Goal: Task Accomplishment & Management: Manage account settings

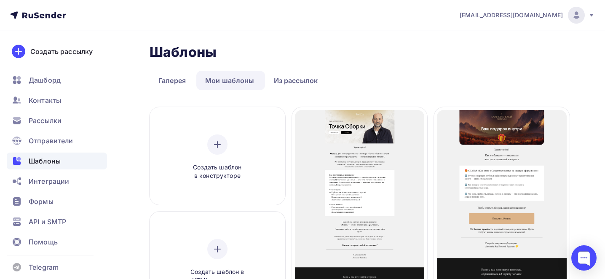
click at [440, 179] on div "Копировать" at bounding box center [450, 176] width 40 height 10
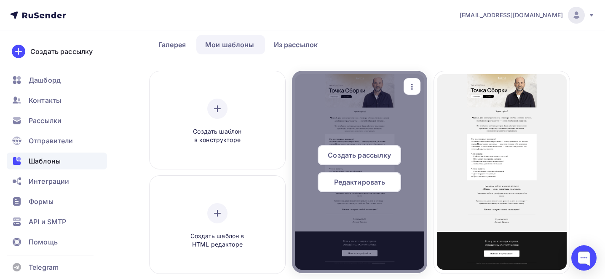
scroll to position [39, 0]
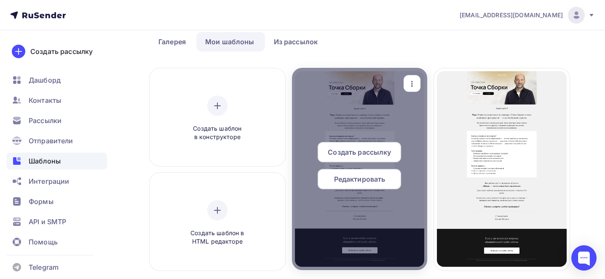
click at [413, 85] on icon "button" at bounding box center [412, 84] width 10 height 10
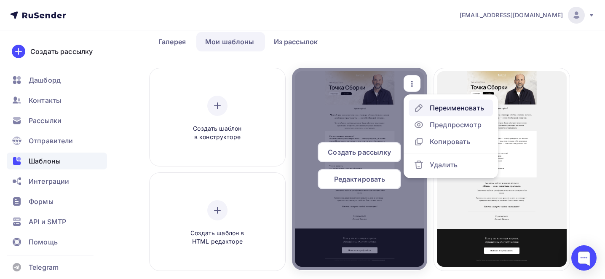
click at [437, 104] on div "Переименовать" at bounding box center [457, 108] width 54 height 10
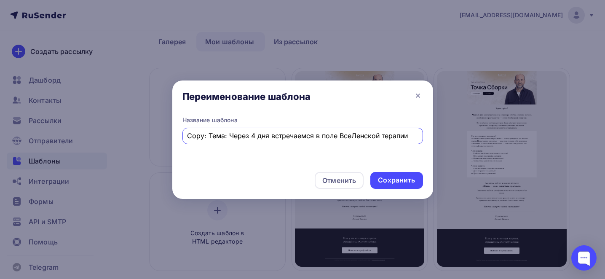
click at [333, 135] on input "Copy: Тема: Через 4 дня встречаемся в поле ВсеЛенской терапии" at bounding box center [302, 136] width 231 height 10
paste input "Тема: Бесплатный онлайн-семинар «Деньги» — [DATE] в 12:00 и 19:00"
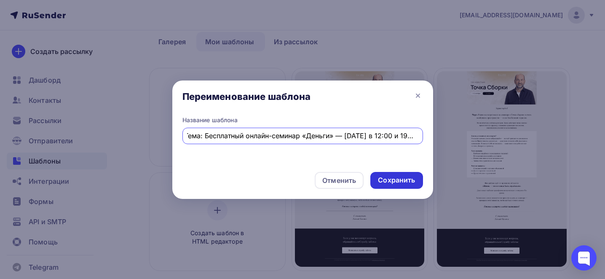
type input "Тема: Бесплатный онлайн-семинар «Деньги» — [DATE] в 12:00 и 19:00"
click at [396, 180] on div "Сохранить" at bounding box center [396, 180] width 37 height 10
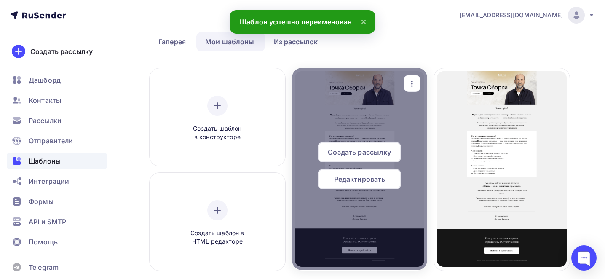
click at [368, 184] on div "Редактировать" at bounding box center [359, 179] width 83 height 20
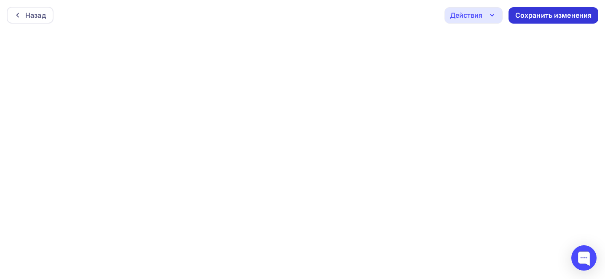
click at [554, 16] on div "Сохранить изменения" at bounding box center [553, 16] width 77 height 10
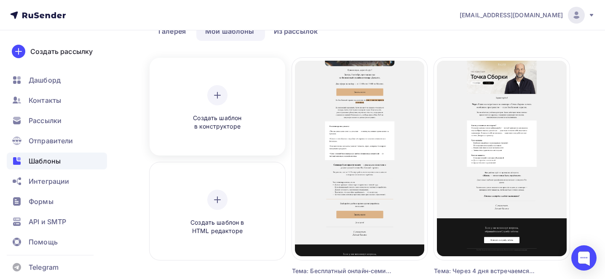
scroll to position [52, 0]
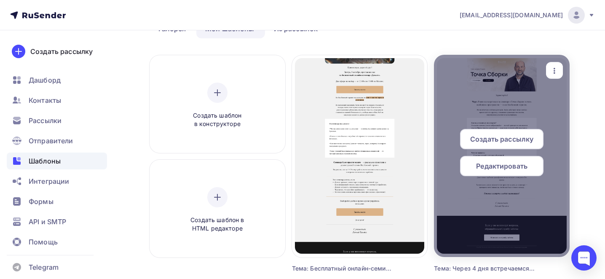
click at [560, 64] on div "button" at bounding box center [554, 70] width 17 height 16
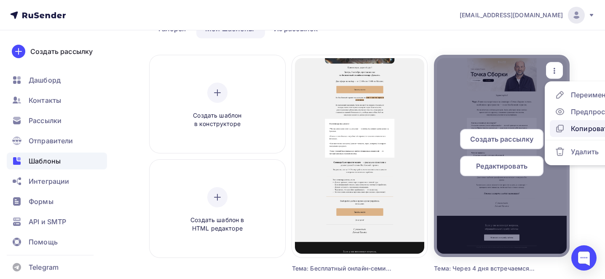
click at [576, 132] on div "Копировать" at bounding box center [591, 128] width 40 height 10
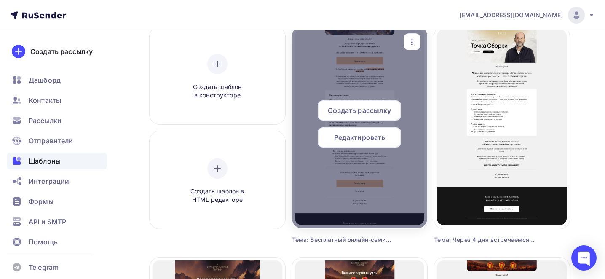
scroll to position [82, 0]
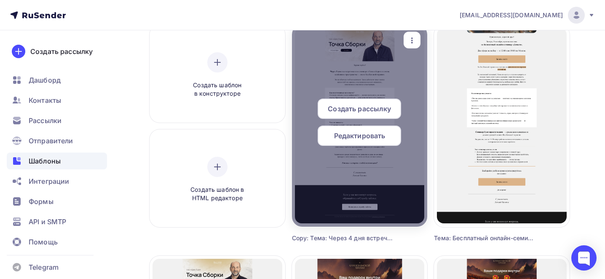
click at [410, 39] on icon "button" at bounding box center [412, 40] width 10 height 10
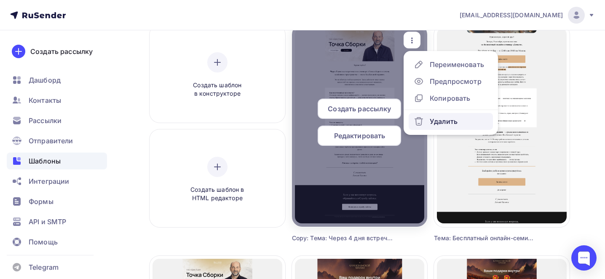
click at [435, 123] on div "Удалить" at bounding box center [444, 121] width 28 height 10
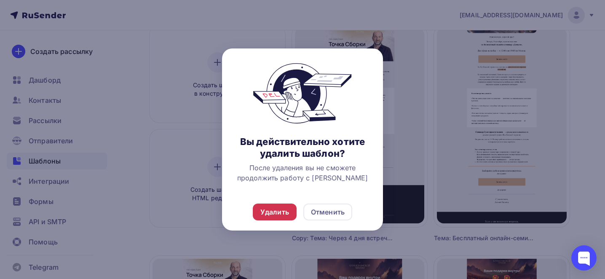
click at [267, 210] on div "Удалить" at bounding box center [274, 212] width 29 height 10
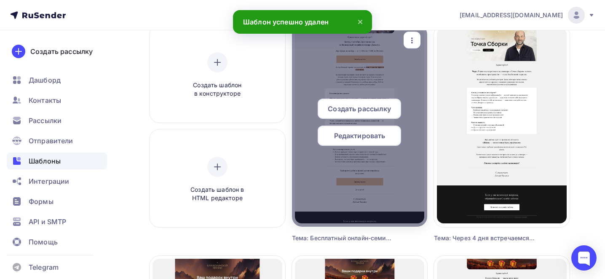
click at [415, 40] on icon "button" at bounding box center [412, 40] width 10 height 10
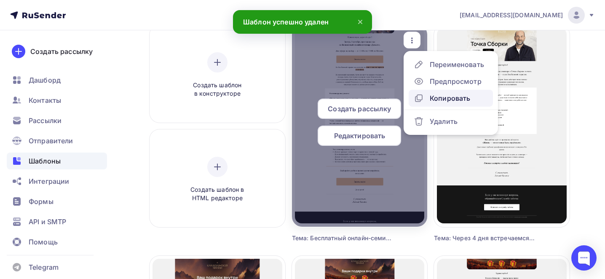
click at [443, 99] on div "Копировать" at bounding box center [450, 98] width 40 height 10
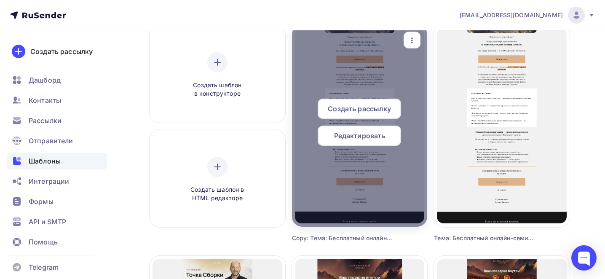
click at [416, 42] on icon "button" at bounding box center [412, 40] width 10 height 10
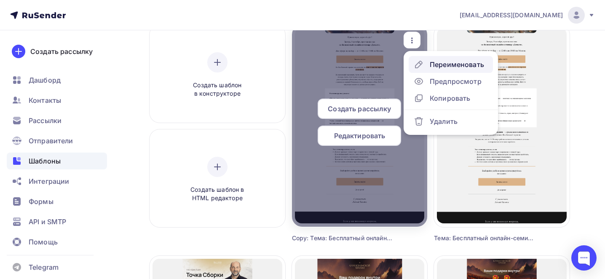
click at [453, 63] on div "Переименовать" at bounding box center [457, 64] width 54 height 10
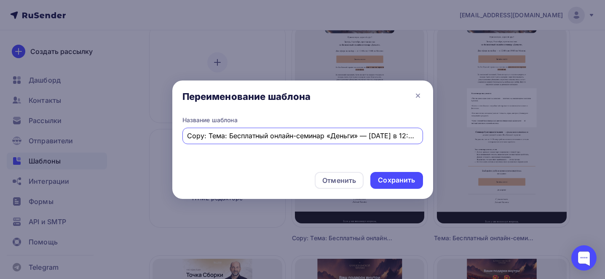
scroll to position [0, 25]
click at [323, 139] on input "Copy: Тема: Бесплатный онлайн-семинар «Деньги» — [DATE] в 12:00 и 19:00" at bounding box center [302, 136] width 231 height 10
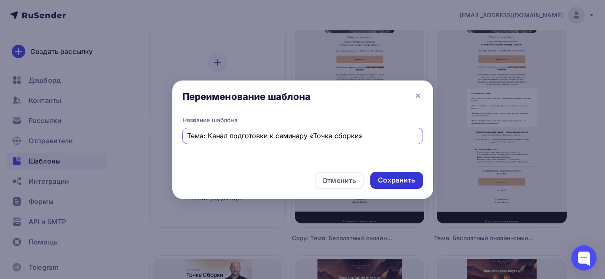
type input "Тема: Канал подготовки к семинару «Точка сборки»"
click at [392, 182] on div "Сохранить" at bounding box center [396, 180] width 37 height 10
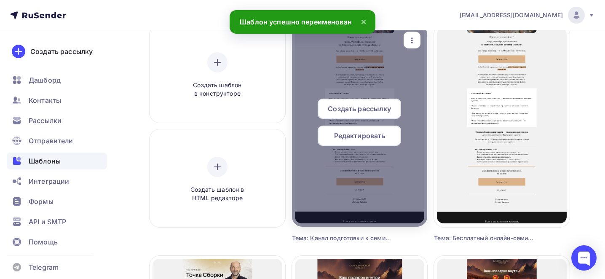
click at [365, 136] on span "Редактировать" at bounding box center [359, 136] width 51 height 10
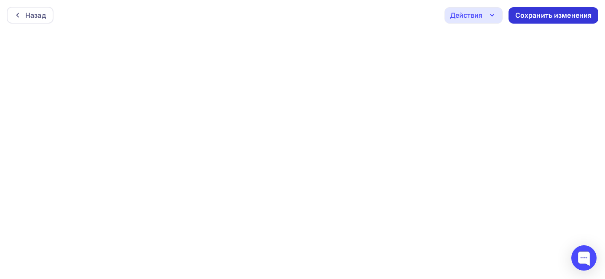
click at [525, 8] on div "Сохранить изменения" at bounding box center [553, 15] width 90 height 16
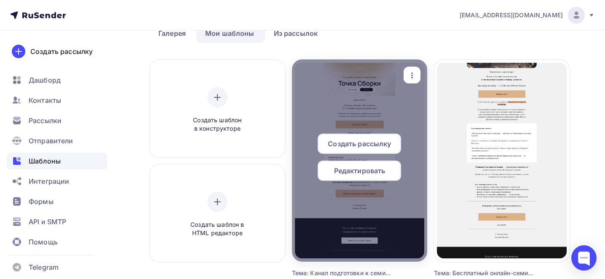
scroll to position [50, 0]
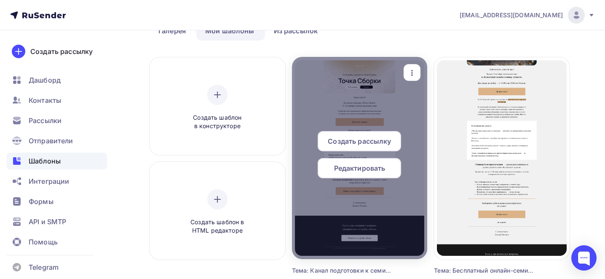
click at [410, 65] on div "button" at bounding box center [411, 72] width 17 height 16
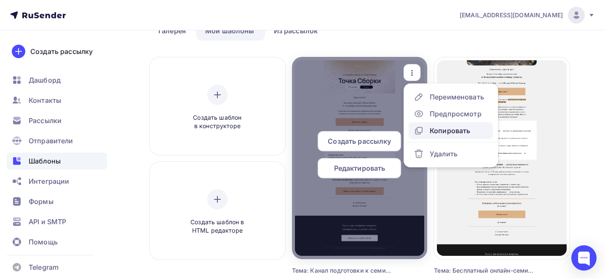
click at [452, 129] on div "Копировать" at bounding box center [450, 130] width 40 height 10
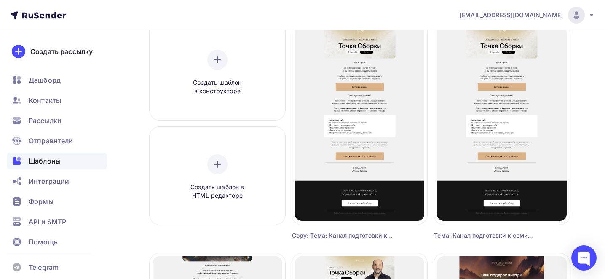
scroll to position [83, 0]
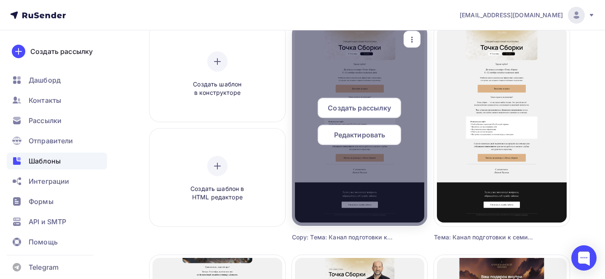
click at [415, 44] on div "button" at bounding box center [411, 39] width 17 height 16
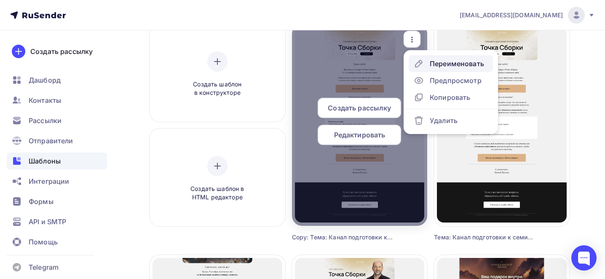
click at [430, 64] on div "Переименовать" at bounding box center [457, 64] width 54 height 10
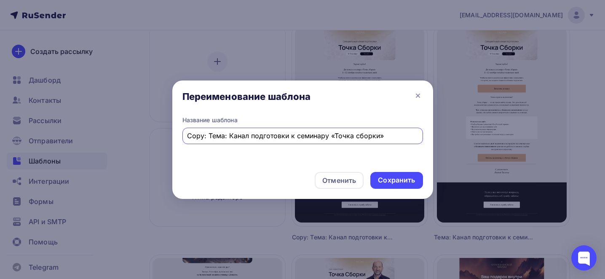
click at [293, 139] on input "Copy: Тема: Канал подготовки к семинару «Точка сборки»" at bounding box center [302, 136] width 231 height 10
paste input "Тема: Канал подготовки к семинару «ВсеЛенская терапия"
type input "Тема: Канал подготовки к семинару «ВсеЛенская терапия»"
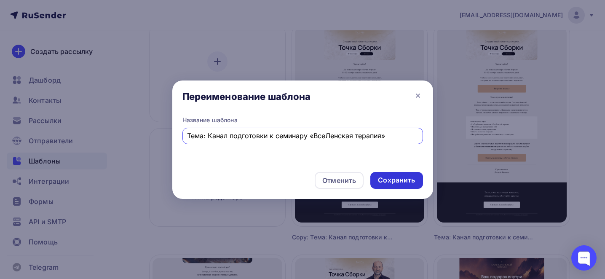
click at [398, 182] on div "Сохранить" at bounding box center [396, 180] width 37 height 10
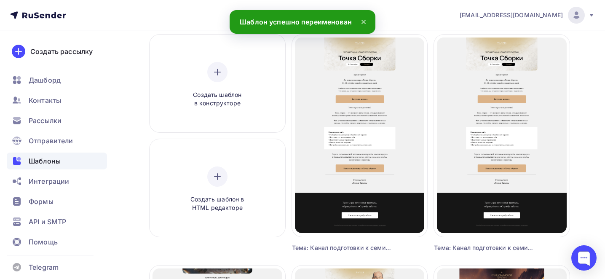
scroll to position [67, 0]
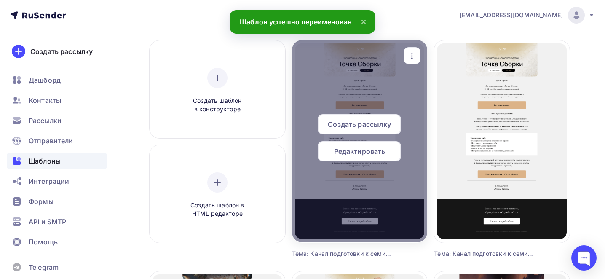
click at [363, 148] on span "Редактировать" at bounding box center [359, 151] width 51 height 10
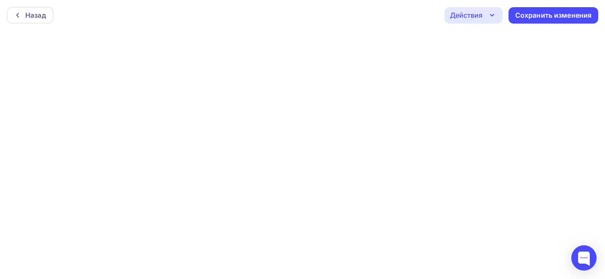
scroll to position [2, 0]
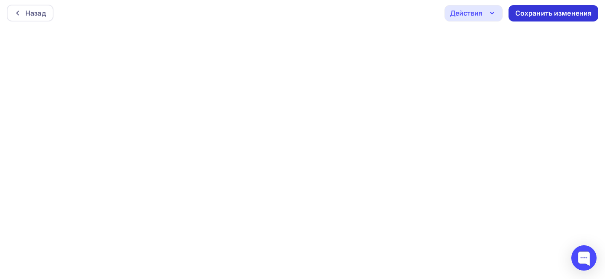
click at [542, 16] on div "Сохранить изменения" at bounding box center [553, 13] width 77 height 10
